Goal: Task Accomplishment & Management: Use online tool/utility

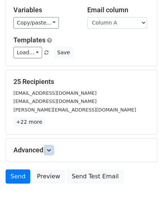
click at [47, 150] on link at bounding box center [49, 150] width 8 height 8
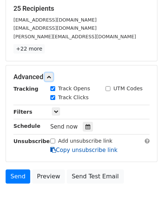
scroll to position [144, 0]
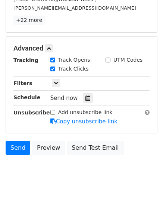
click at [84, 103] on div "Tracking Track Opens UTM Codes Track Clicks Filters Only include spreadsheet ro…" at bounding box center [81, 91] width 136 height 70
click at [83, 98] on div at bounding box center [88, 98] width 10 height 10
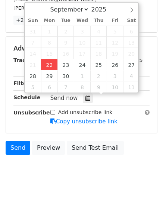
type input "2025-09-22 12:00"
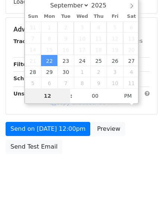
scroll to position [133, 0]
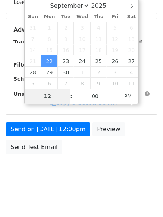
type input "4"
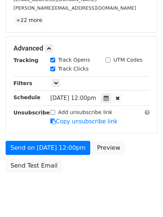
type input "2025-09-22 16:00"
click at [47, 137] on form "Variables Copy/paste... {{Column A}} {{Column B}} {{Column C}} {{Column D}} {{C…" at bounding box center [81, 36] width 151 height 281
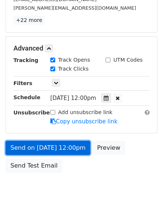
click at [47, 147] on link "Send on Sep 22 at 12:00pm" at bounding box center [48, 148] width 84 height 14
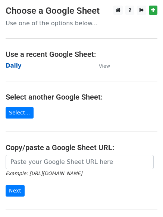
click at [11, 64] on strong "Daily" at bounding box center [14, 66] width 16 height 7
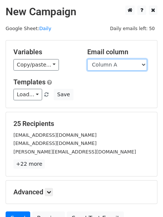
click at [115, 66] on select "Column A Column B Column C Column D Column E Column F" at bounding box center [117, 65] width 60 height 12
select select "Column B"
click at [87, 59] on select "Column A Column B Column C Column D Column E Column F" at bounding box center [117, 65] width 60 height 12
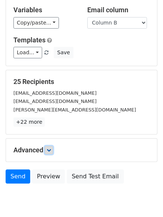
click at [51, 148] on icon at bounding box center [49, 150] width 4 height 4
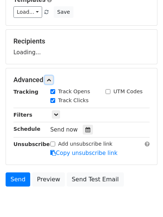
scroll to position [115, 0]
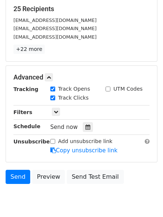
drag, startPoint x: 84, startPoint y: 131, endPoint x: 65, endPoint y: 118, distance: 22.8
click at [85, 131] on div at bounding box center [88, 127] width 10 height 10
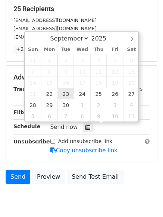
type input "2025-09-23 12:00"
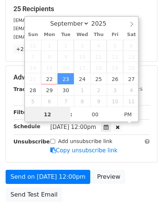
scroll to position [0, 0]
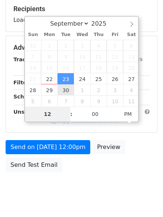
type input "5"
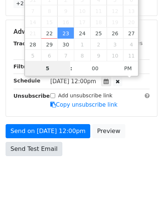
scroll to position [163, 0]
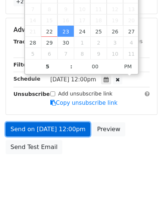
type input "2025-09-23 17:00"
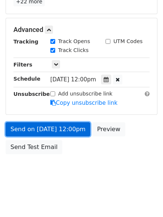
click at [39, 133] on link "Send on Sep 23 at 12:00pm" at bounding box center [48, 129] width 84 height 14
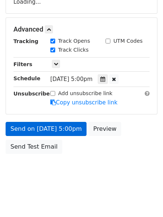
scroll to position [133, 0]
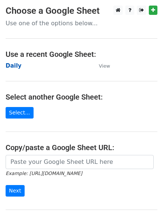
click at [16, 67] on strong "Daily" at bounding box center [14, 66] width 16 height 7
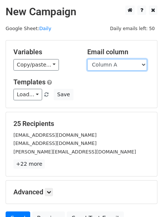
click at [111, 66] on select "Column A Column B Column C Column D Column E Column F" at bounding box center [117, 65] width 60 height 12
select select "Column C"
click at [87, 59] on select "Column A Column B Column C Column D Column E Column F" at bounding box center [117, 65] width 60 height 12
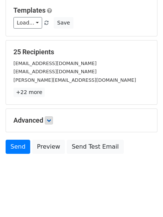
click at [52, 116] on div "Advanced Tracking Track Opens UTM Codes Track Clicks Filters Only include sprea…" at bounding box center [81, 120] width 151 height 23
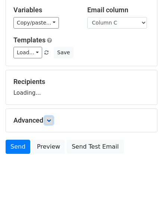
click at [52, 117] on link at bounding box center [49, 121] width 8 height 8
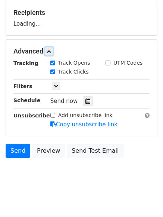
scroll to position [112, 0]
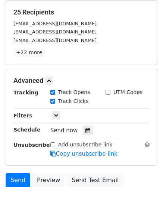
click at [83, 109] on div "Tracking Track Opens UTM Codes Track Clicks Filters Only include spreadsheet ro…" at bounding box center [81, 124] width 136 height 70
click at [85, 129] on icon at bounding box center [87, 130] width 5 height 5
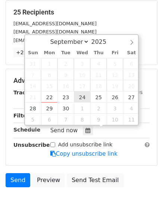
type input "2025-09-24 12:00"
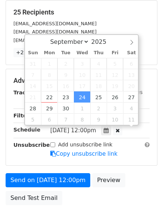
scroll to position [0, 0]
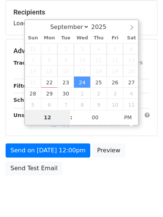
type input "6"
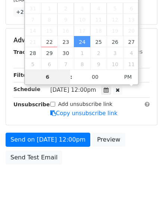
scroll to position [163, 0]
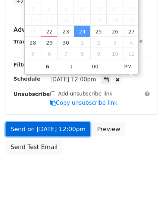
type input "2025-09-24 18:00"
click at [48, 130] on link "Send on Sep 24 at 12:00pm" at bounding box center [48, 129] width 84 height 14
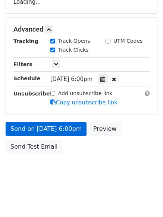
scroll to position [133, 0]
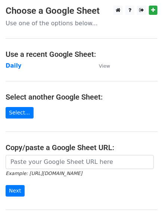
click at [11, 60] on main "Choose a Google Sheet Use one of the options below... Use a recent Google Sheet…" at bounding box center [81, 121] width 163 height 231
click at [11, 63] on strong "Daily" at bounding box center [14, 66] width 16 height 7
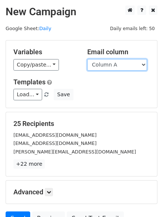
click at [113, 68] on select "Column A Column B Column C Column D Column E Column F" at bounding box center [117, 65] width 60 height 12
select select "Column D"
click at [87, 59] on select "Column A Column B Column C Column D Column E Column F" at bounding box center [117, 65] width 60 height 12
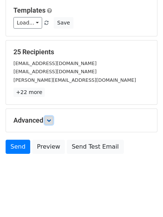
click at [48, 119] on link at bounding box center [49, 121] width 8 height 8
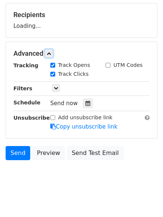
scroll to position [109, 0]
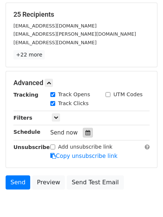
click at [83, 128] on div at bounding box center [88, 133] width 10 height 10
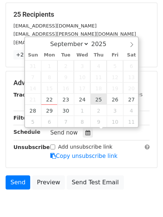
type input "[DATE] 12:00"
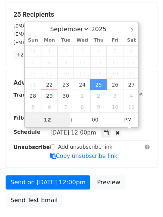
type input "7"
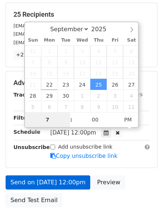
scroll to position [163, 0]
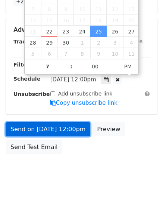
type input "[DATE] 19:00"
click at [53, 126] on link "Send on Sep 25 at 12:00pm" at bounding box center [48, 129] width 84 height 14
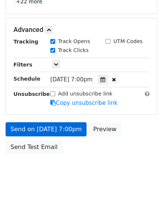
scroll to position [133, 0]
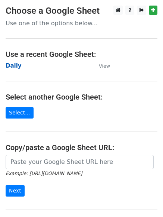
click at [9, 67] on strong "Daily" at bounding box center [14, 66] width 16 height 7
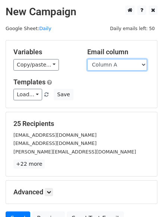
click at [105, 68] on select "Column A Column B Column C Column D Column E Column F" at bounding box center [117, 65] width 60 height 12
select select "Column E"
click at [87, 59] on select "Column A Column B Column C Column D Column E Column F" at bounding box center [117, 65] width 60 height 12
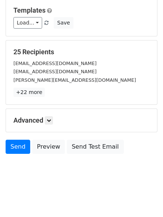
click at [55, 120] on h5 "Advanced" at bounding box center [81, 121] width 136 height 8
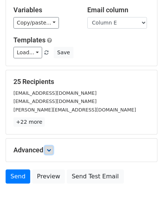
click at [53, 146] on link at bounding box center [49, 150] width 8 height 8
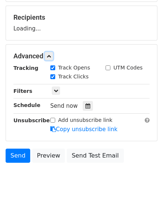
scroll to position [112, 0]
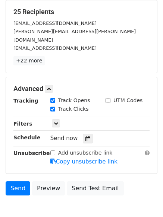
click at [84, 124] on div "Tracking Track Opens UTM Codes Track Clicks Filters Only include spreadsheet ro…" at bounding box center [81, 132] width 136 height 70
click at [85, 136] on icon at bounding box center [87, 138] width 5 height 5
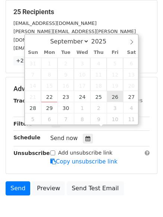
type input "2025-09-26 12:00"
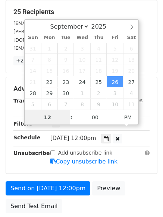
scroll to position [0, 0]
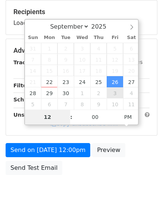
type input "8"
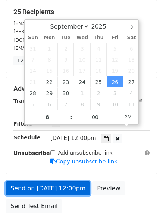
type input "2025-09-26 20:00"
click at [51, 182] on link "Send on Sep 26 at 12:00pm" at bounding box center [48, 189] width 84 height 14
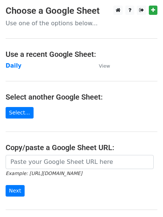
click at [67, 103] on main "Choose a Google Sheet Use one of the options below... Use a recent Google Sheet…" at bounding box center [81, 121] width 163 height 231
click at [16, 67] on strong "Daily" at bounding box center [14, 66] width 16 height 7
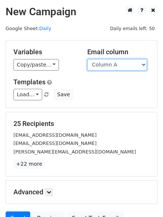
drag, startPoint x: 0, startPoint y: 0, endPoint x: 138, endPoint y: 65, distance: 152.3
click at [138, 64] on select "Column A Column B Column C Column D Column E Column F" at bounding box center [117, 65] width 60 height 12
select select "Column F"
click at [87, 59] on select "Column A Column B Column C Column D Column E Column F" at bounding box center [117, 65] width 60 height 12
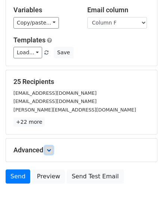
click at [47, 146] on link at bounding box center [49, 150] width 8 height 8
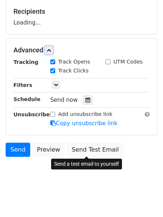
scroll to position [113, 0]
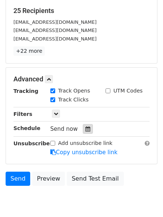
click at [85, 131] on icon at bounding box center [87, 129] width 5 height 5
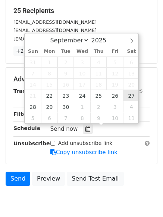
type input "[DATE] 12:00"
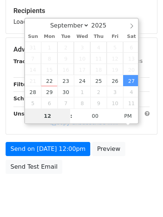
type input "9"
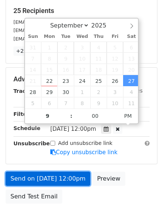
type input "[DATE] 21:00"
click at [57, 177] on link "Send on [DATE] 12:00pm" at bounding box center [48, 179] width 84 height 14
